Goal: Information Seeking & Learning: Learn about a topic

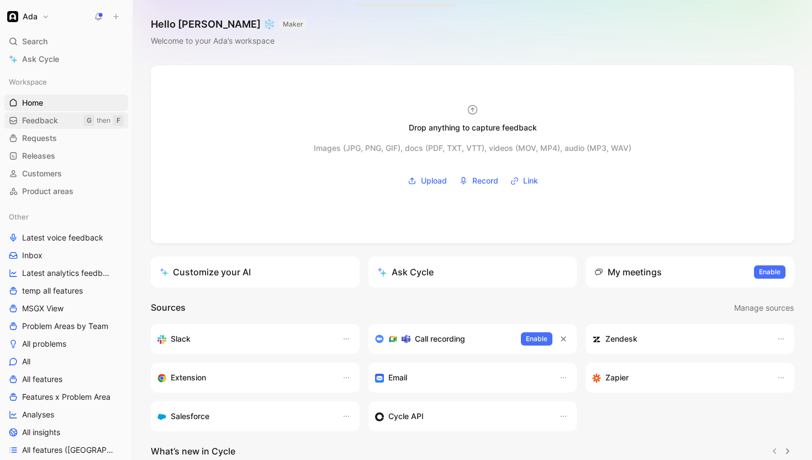
click at [44, 121] on span "Feedback" at bounding box center [40, 120] width 36 height 11
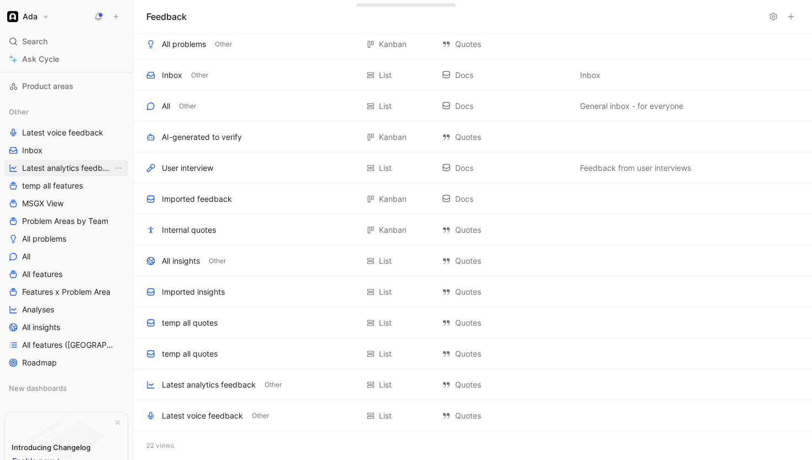
scroll to position [107, 0]
click at [54, 271] on span "All features" at bounding box center [42, 272] width 40 height 11
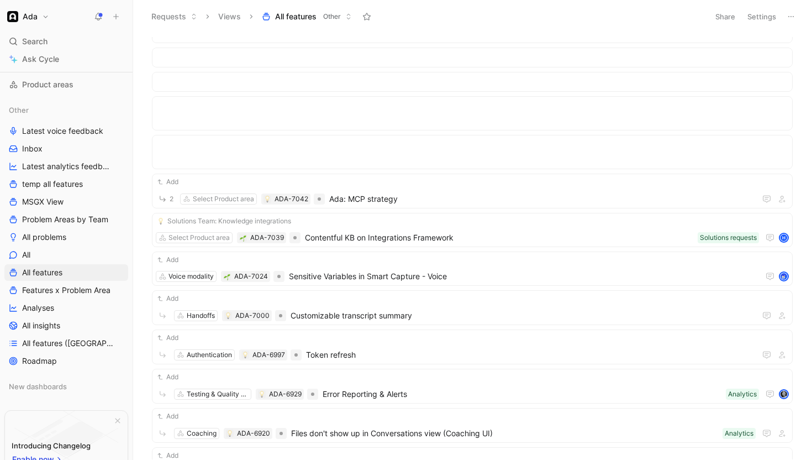
scroll to position [1789, 0]
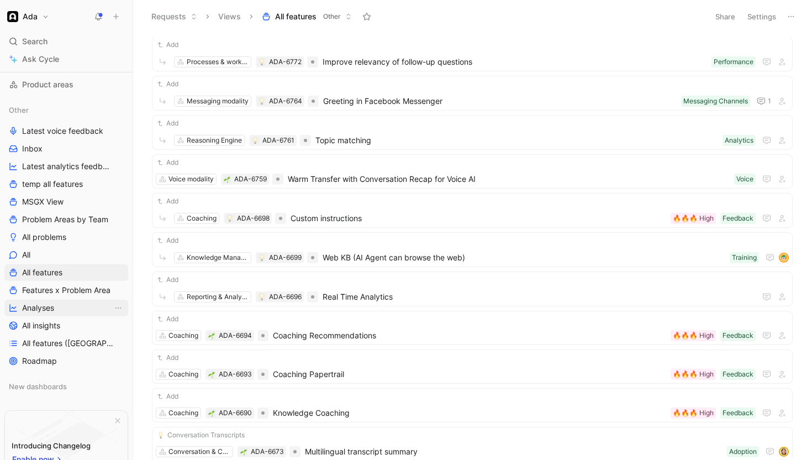
click at [55, 310] on link "Analyses" at bounding box center [66, 307] width 124 height 17
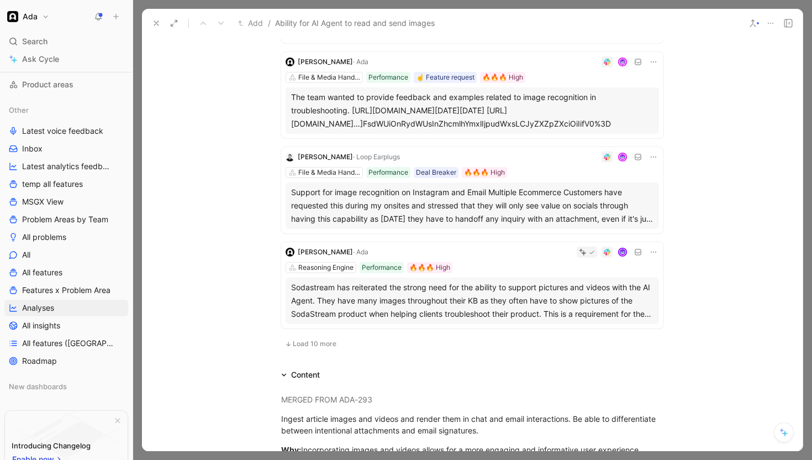
scroll to position [729, 0]
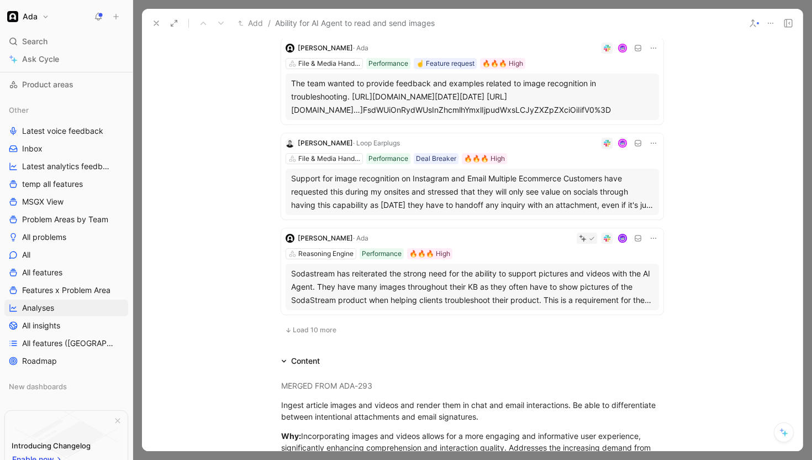
click at [299, 325] on span "Load 10 more" at bounding box center [315, 329] width 44 height 9
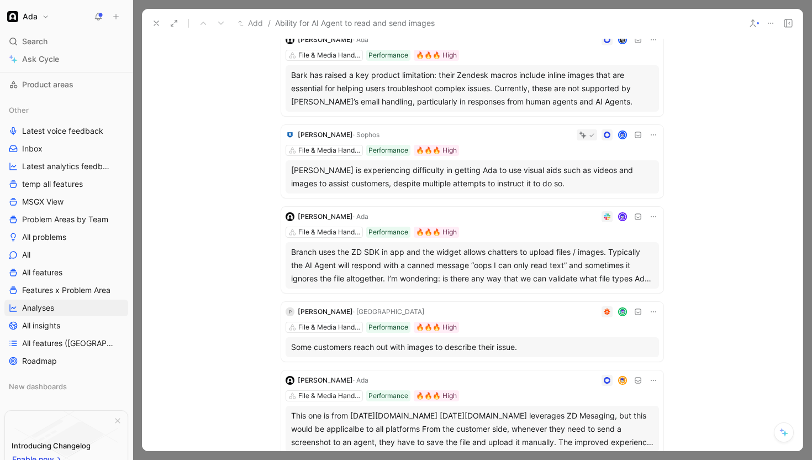
scroll to position [0, 0]
